Goal: Find specific page/section

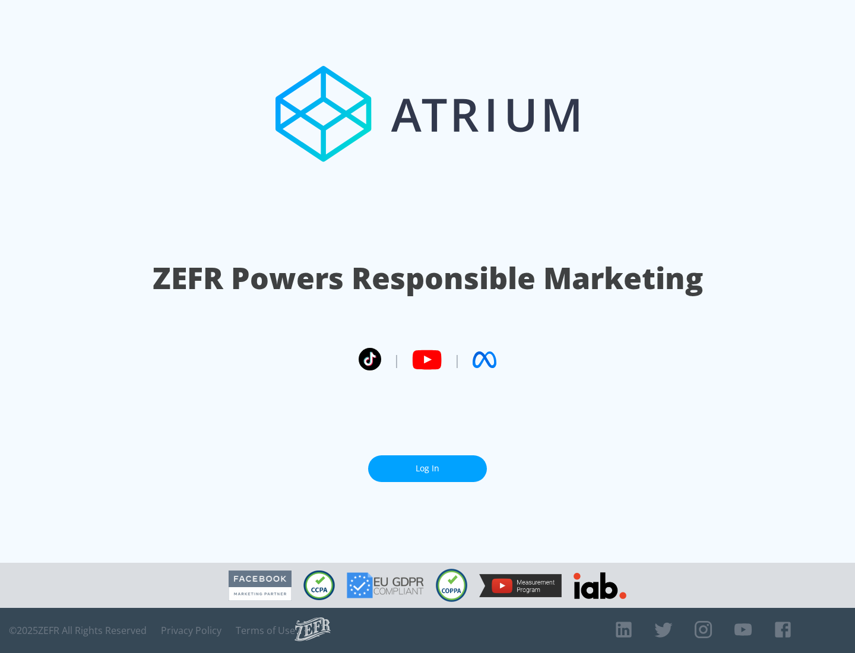
click at [427, 468] on link "Log In" at bounding box center [427, 468] width 119 height 27
